Goal: Transaction & Acquisition: Purchase product/service

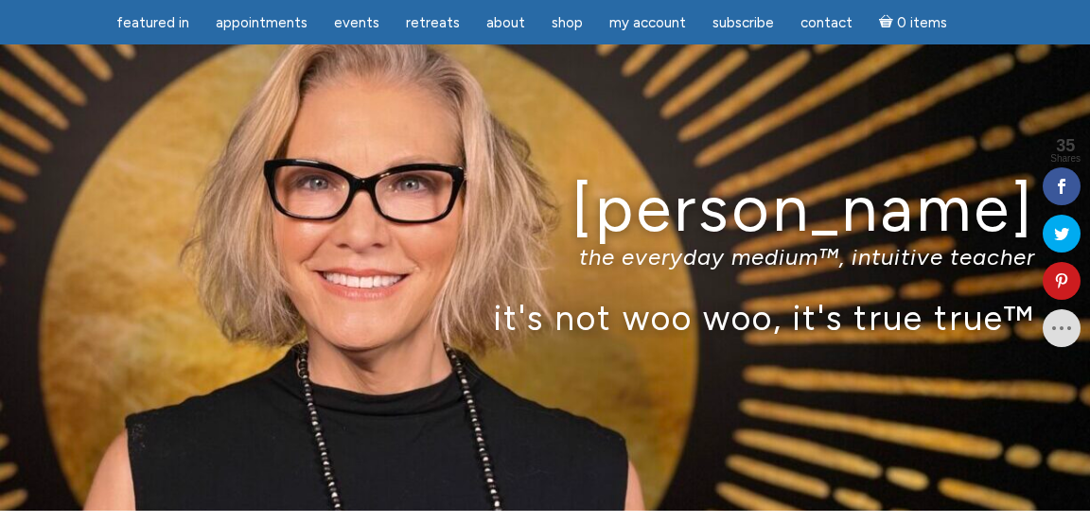
scroll to position [536, 0]
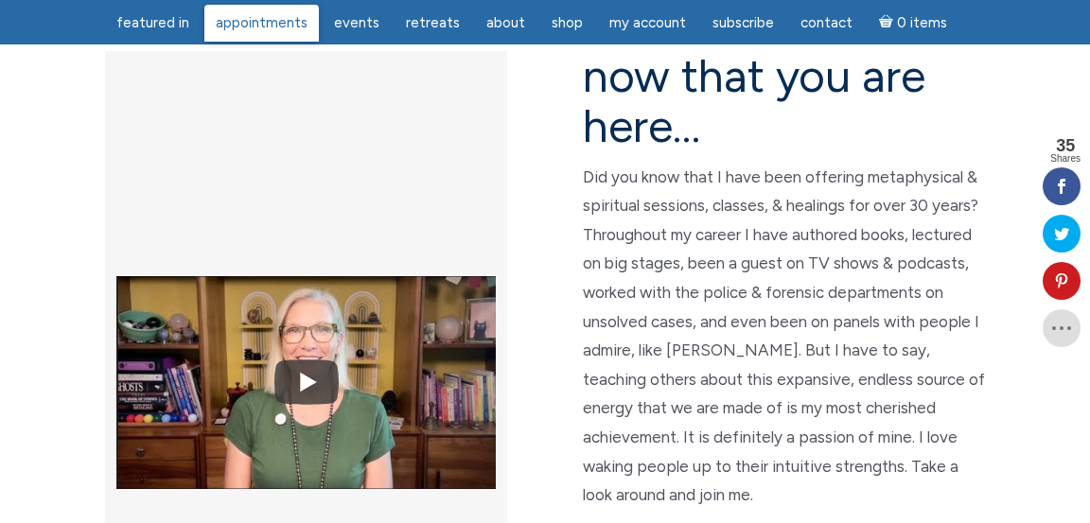
click at [291, 21] on span "Appointments" at bounding box center [262, 22] width 92 height 17
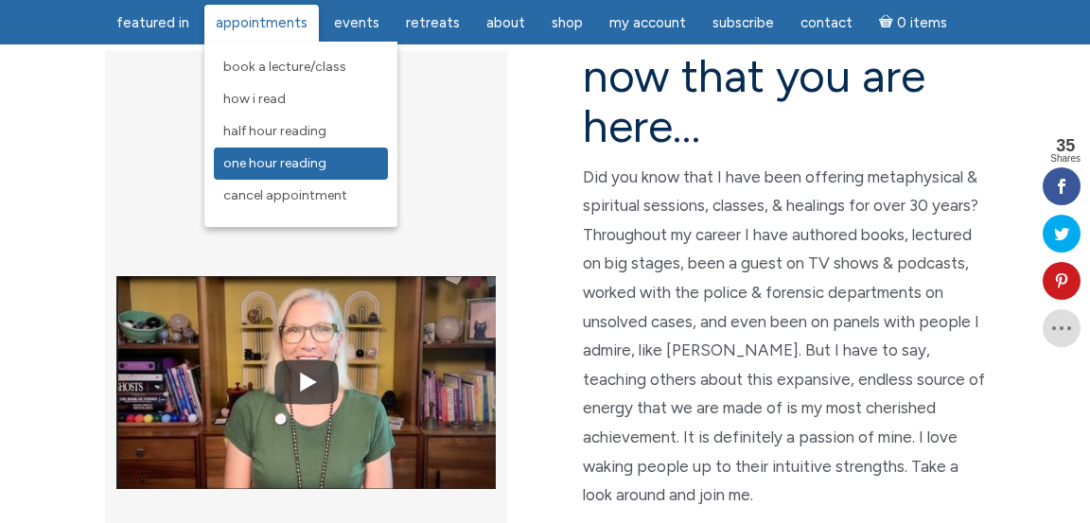
click at [321, 168] on span "One Hour Reading" at bounding box center [274, 163] width 103 height 16
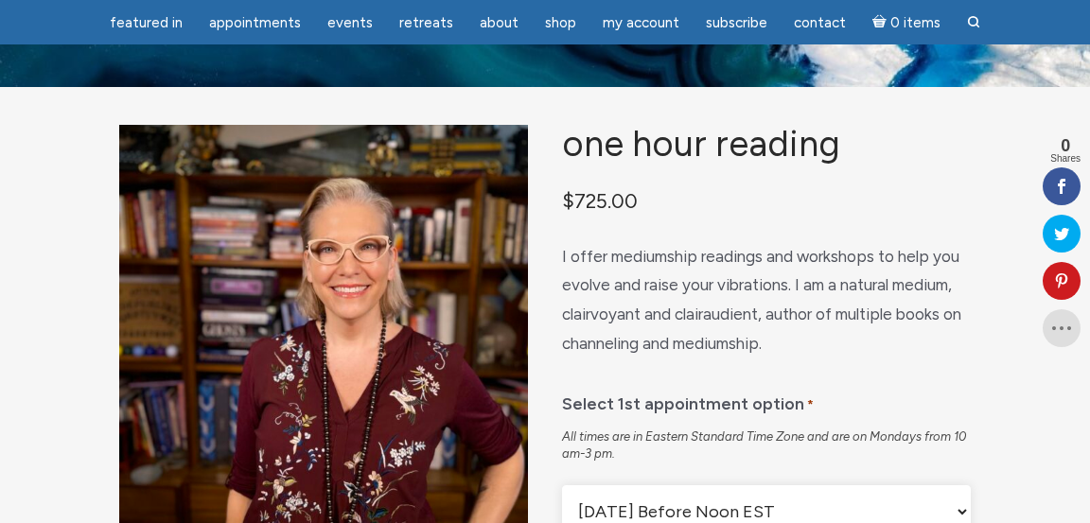
scroll to position [20, 0]
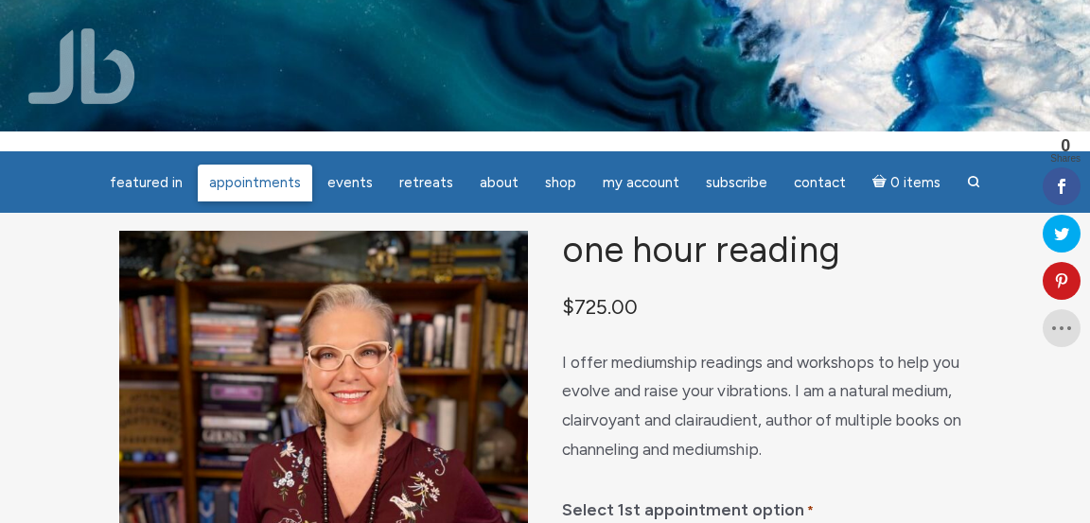
click at [278, 180] on span "Appointments" at bounding box center [255, 182] width 92 height 17
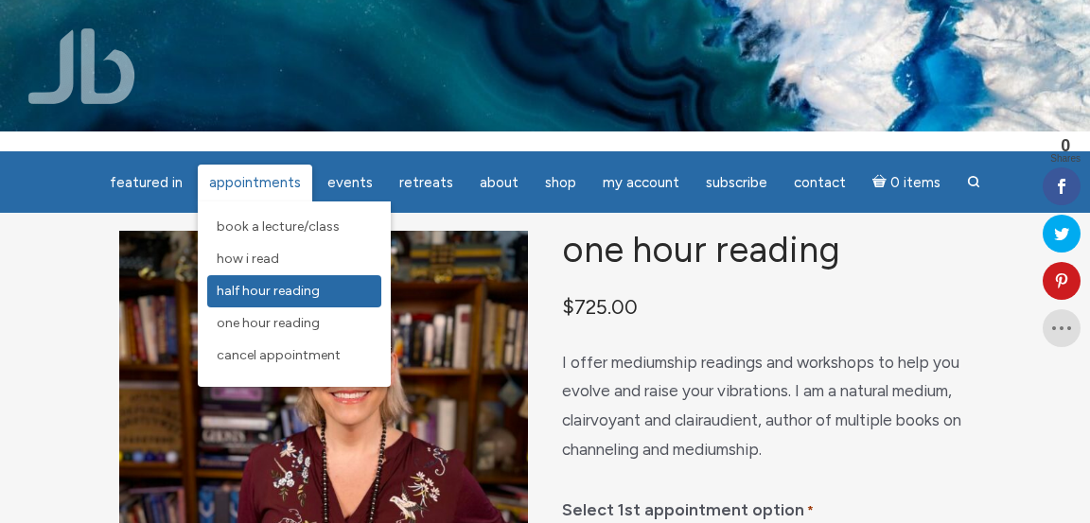
click at [313, 289] on span "Half Hour Reading" at bounding box center [268, 291] width 103 height 16
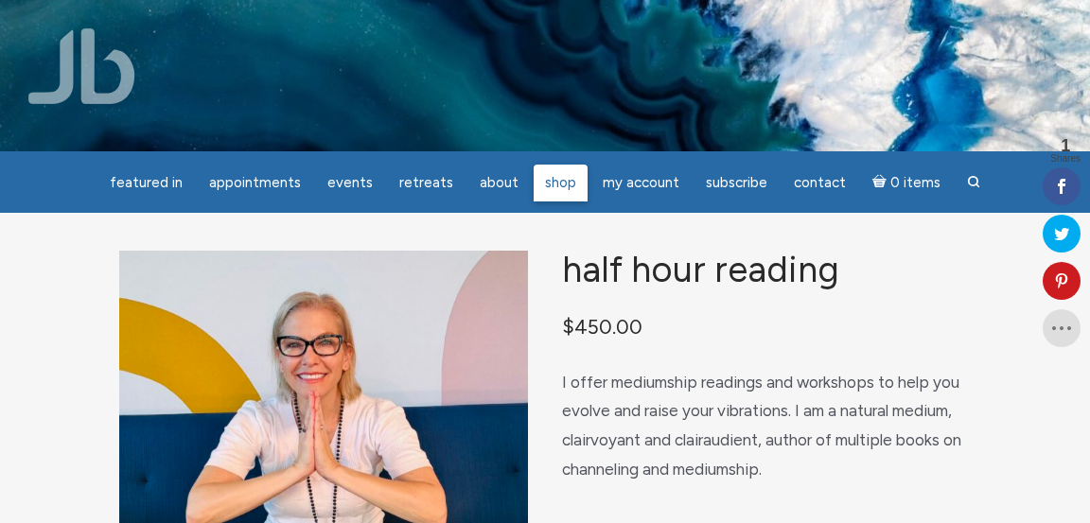
click at [567, 182] on span "Shop" at bounding box center [560, 182] width 31 height 17
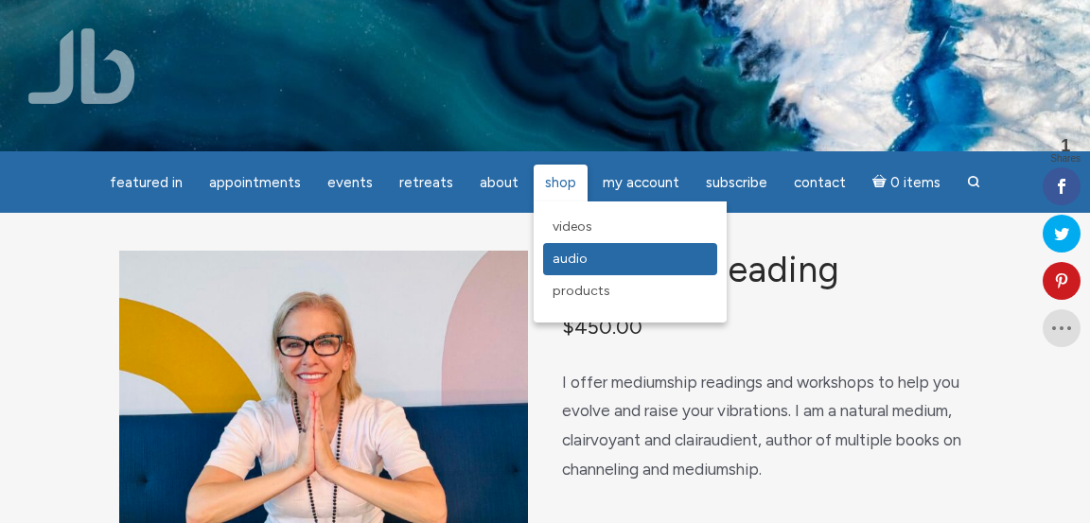
click at [573, 267] on link "Audio" at bounding box center [630, 259] width 174 height 32
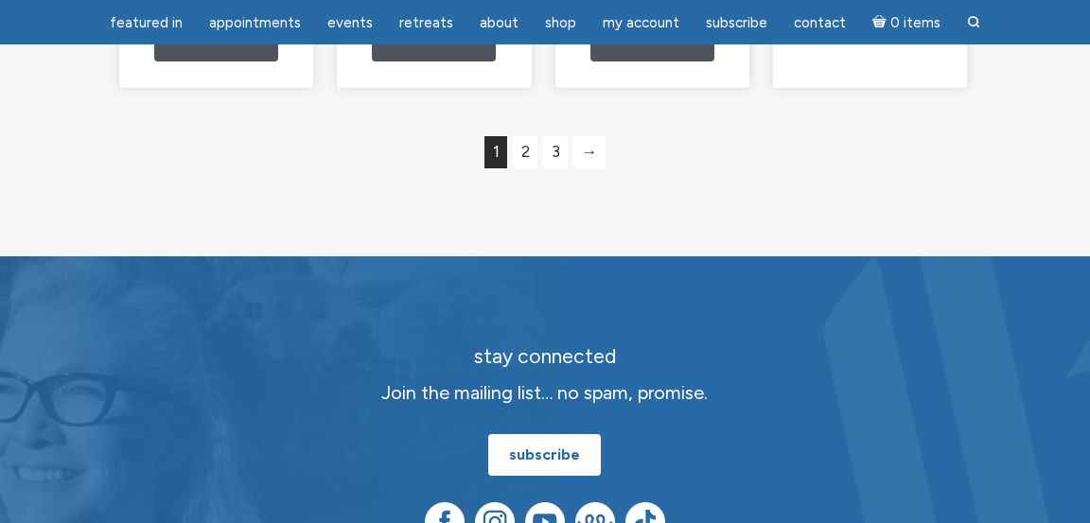
scroll to position [1859, 0]
